Goal: Task Accomplishment & Management: Manage account settings

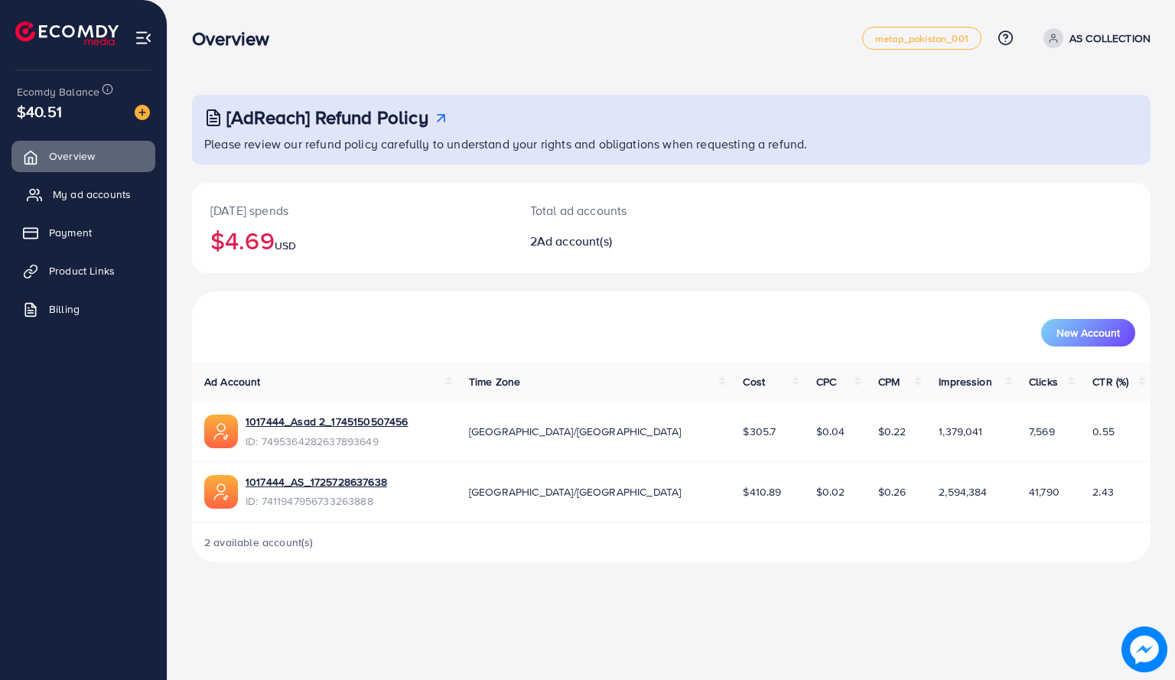
click at [107, 194] on span "My ad accounts" at bounding box center [92, 194] width 78 height 15
